Goal: Task Accomplishment & Management: Use online tool/utility

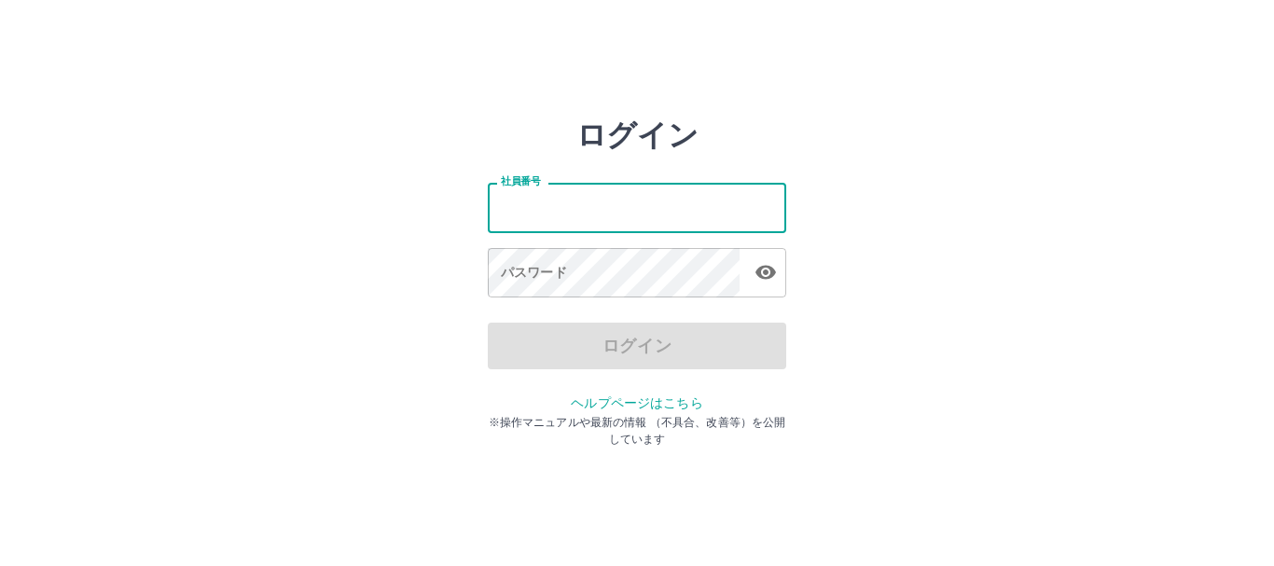
type input "*******"
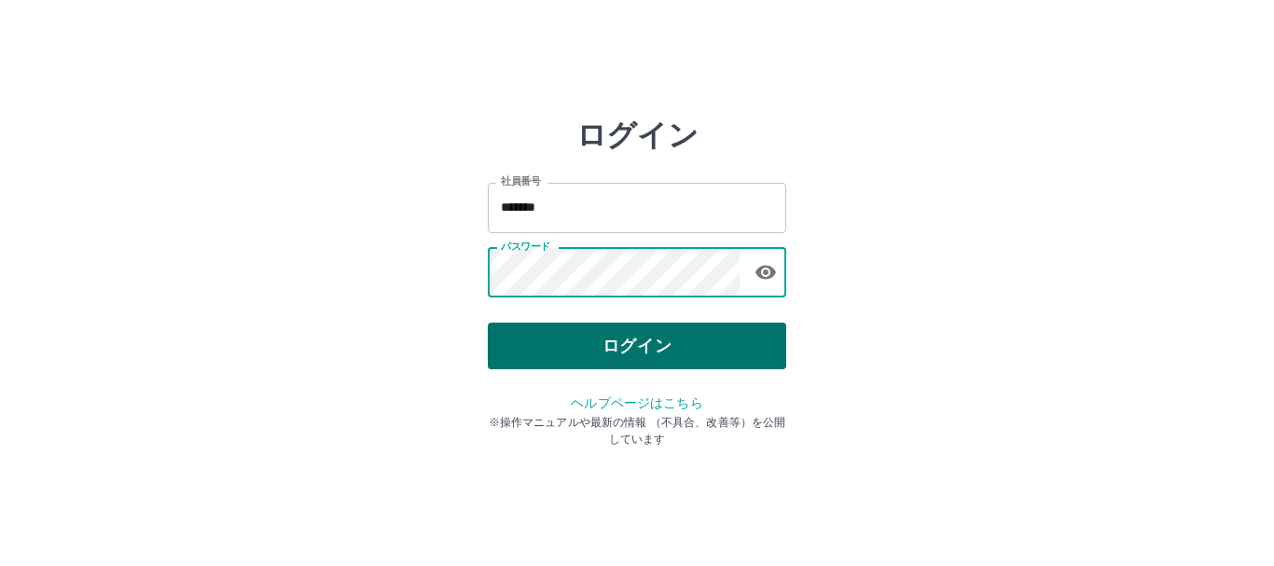
click at [597, 352] on button "ログイン" at bounding box center [637, 346] width 298 height 47
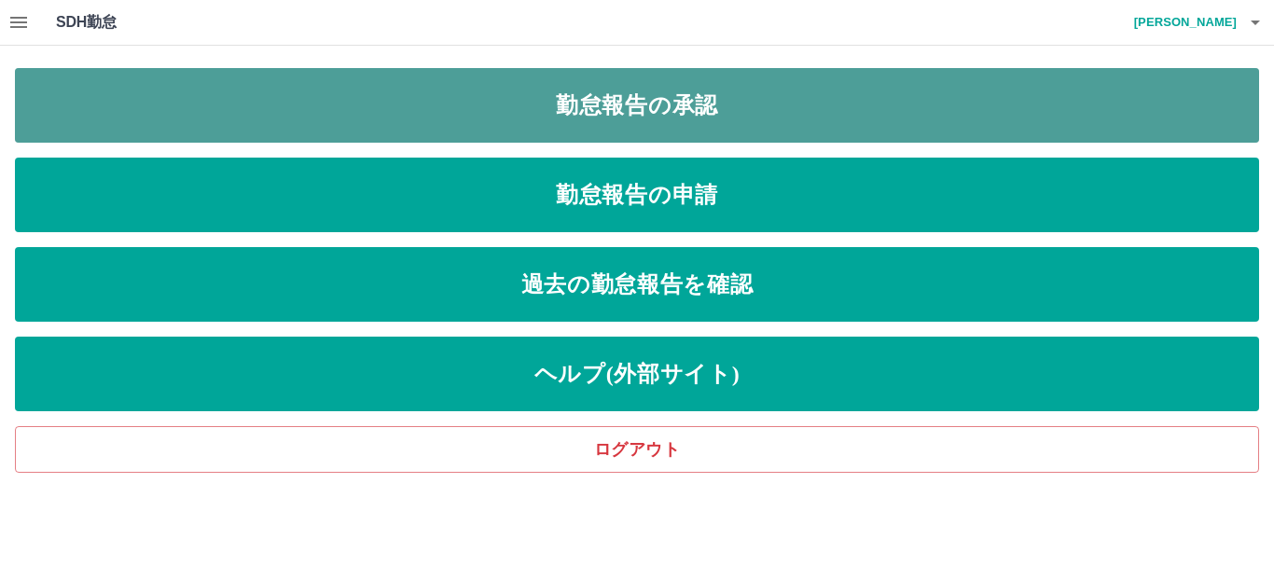
click at [626, 102] on link "勤怠報告の承認" at bounding box center [637, 105] width 1244 height 75
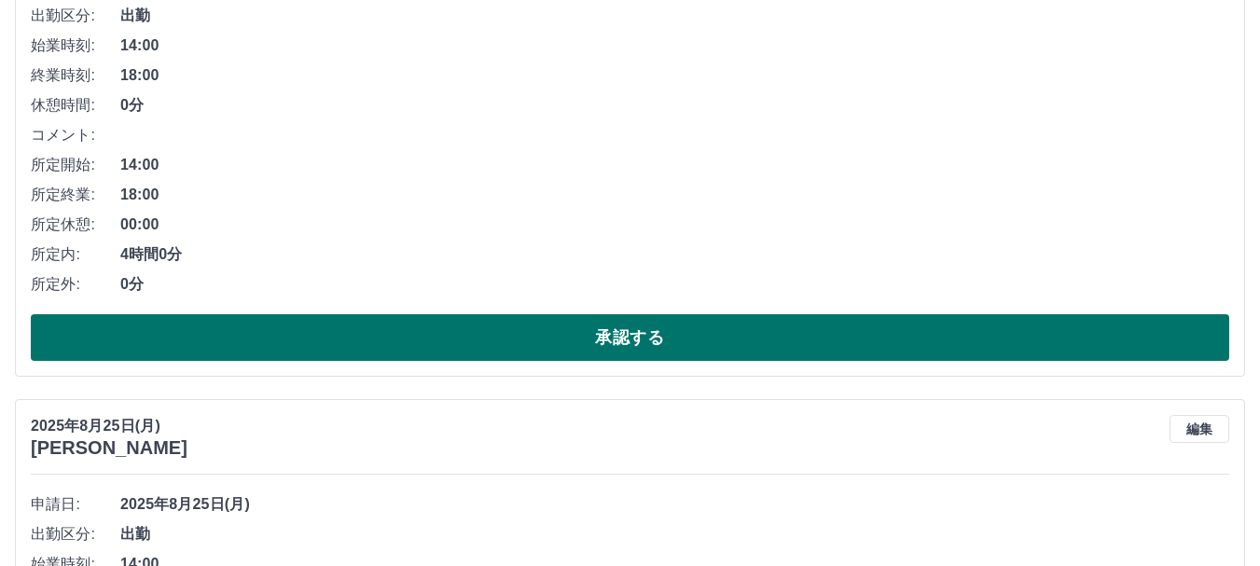
scroll to position [373, 0]
